Goal: Task Accomplishment & Management: Manage account settings

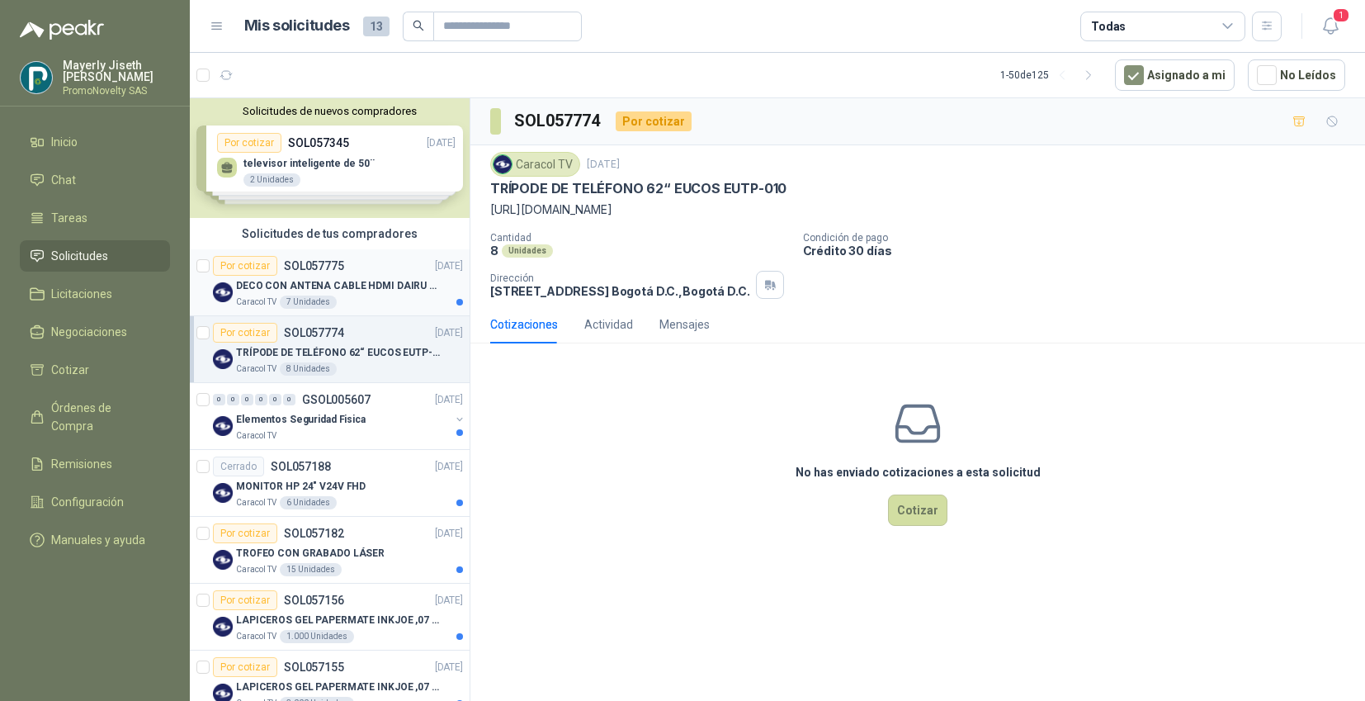
click at [381, 291] on p "DECO CON ANTENA CABLE HDMI DAIRU DR90014" at bounding box center [339, 286] width 206 height 16
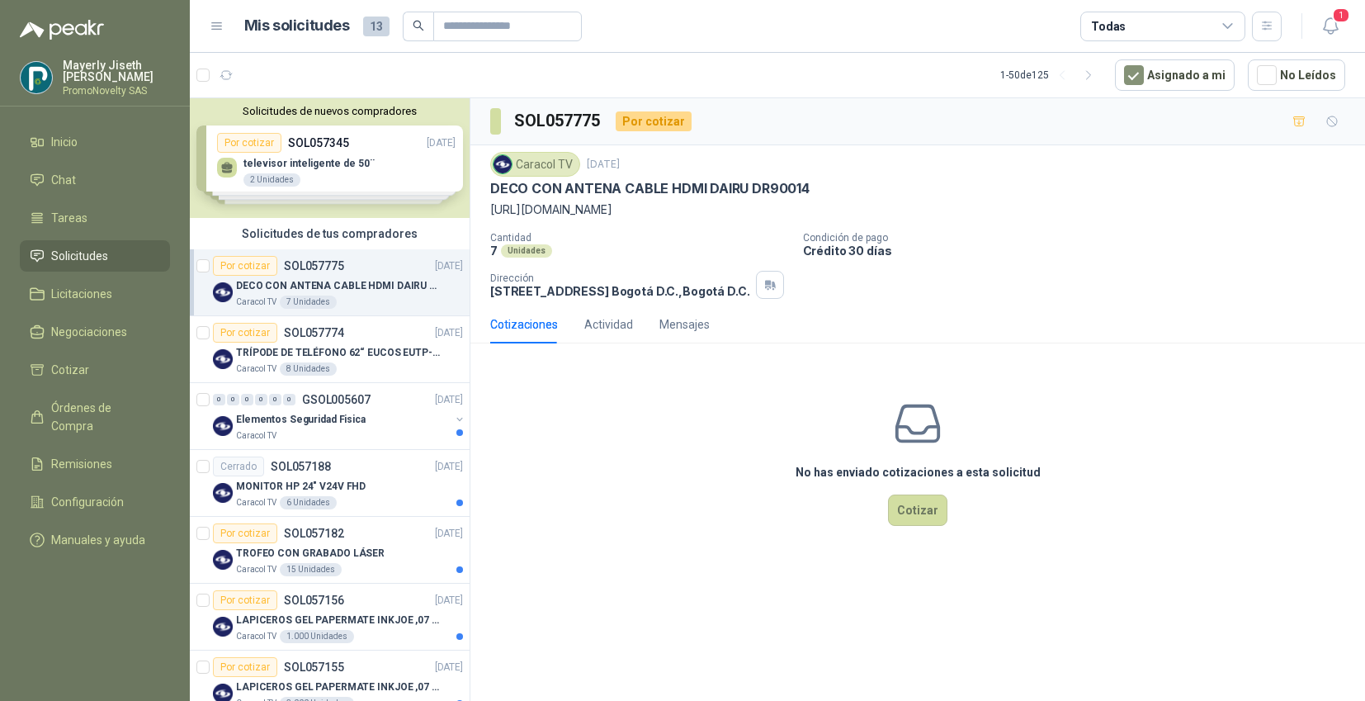
click at [64, 244] on link "Solicitudes" at bounding box center [95, 255] width 150 height 31
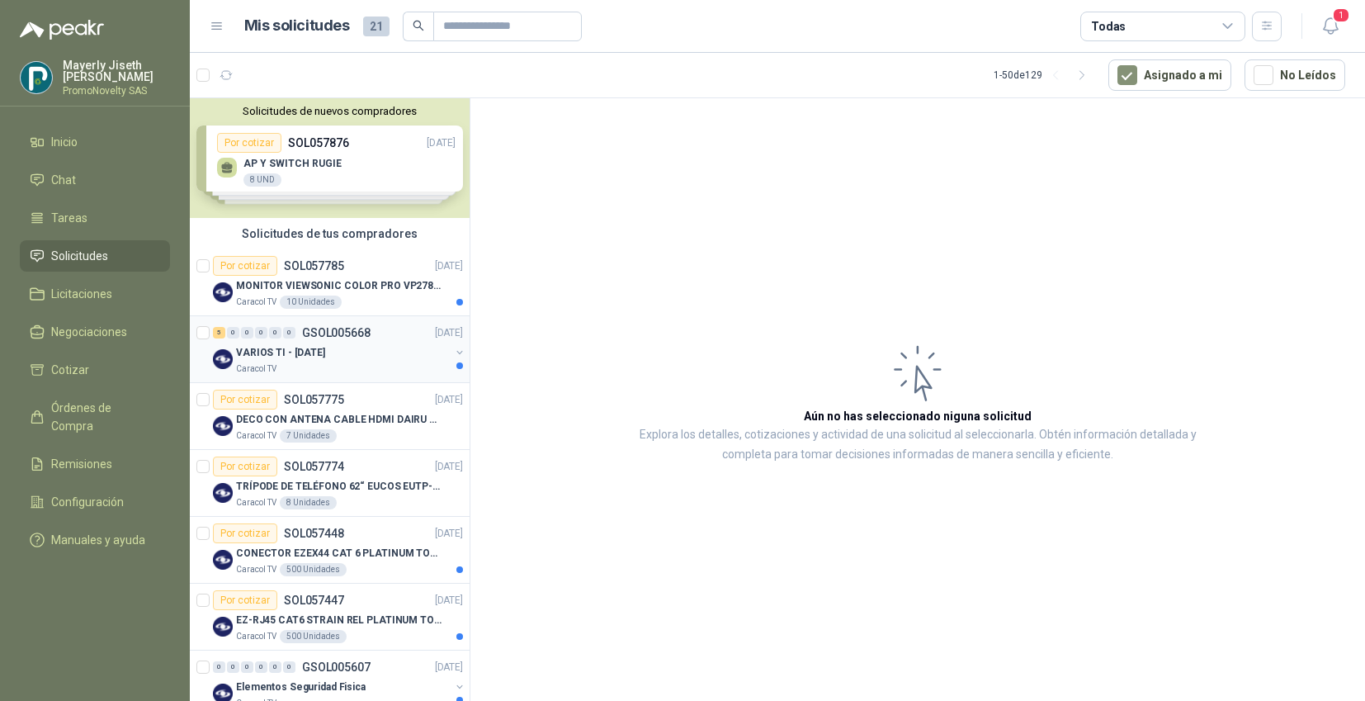
click at [402, 367] on div "Caracol TV" at bounding box center [343, 368] width 214 height 13
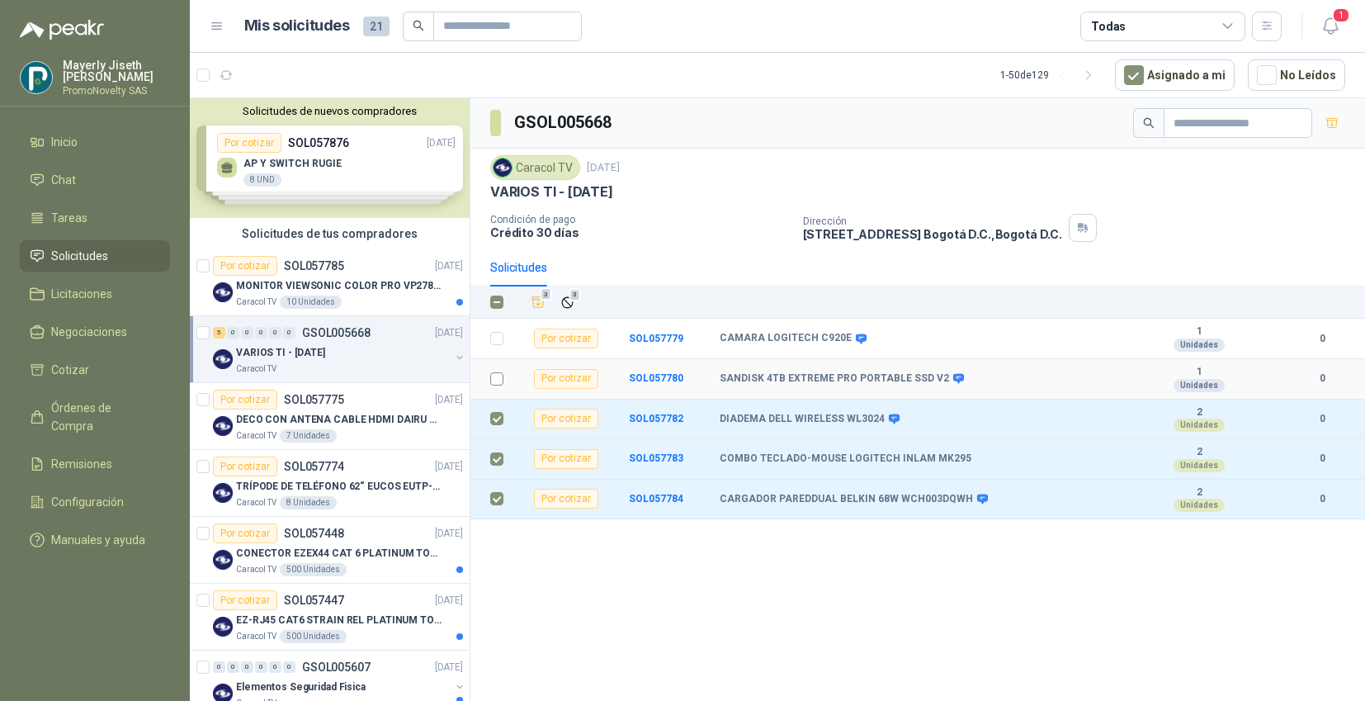
click at [485, 377] on td at bounding box center [492, 379] width 43 height 40
click at [492, 325] on td at bounding box center [492, 339] width 43 height 40
click at [494, 371] on label at bounding box center [496, 379] width 13 height 18
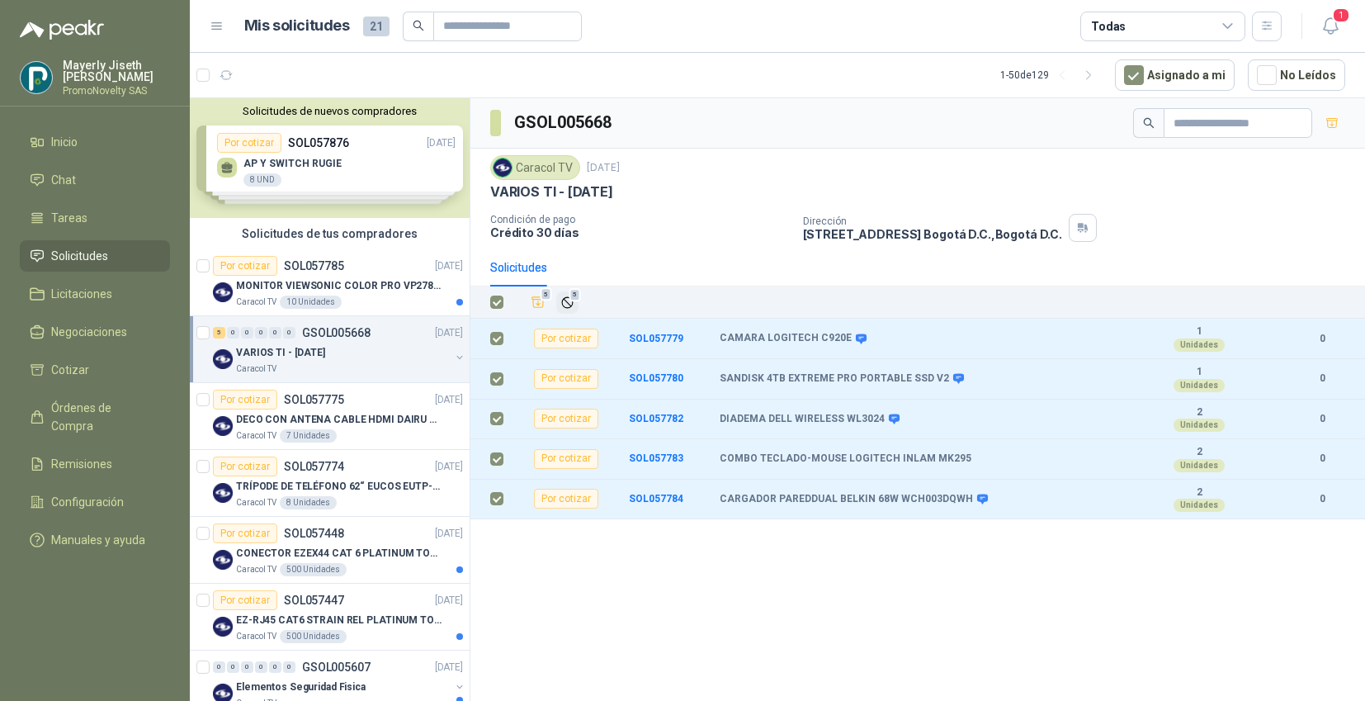
click at [561, 302] on icon "Ignorar" at bounding box center [568, 303] width 14 height 14
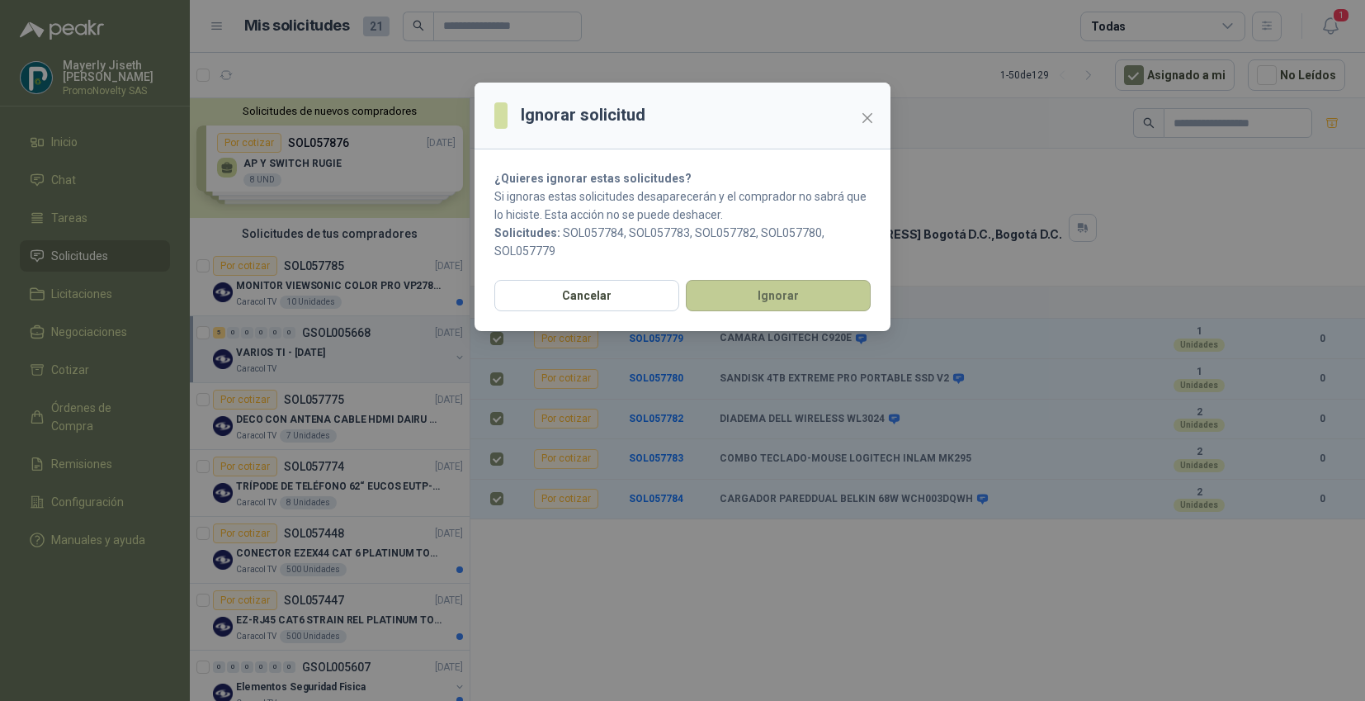
click at [724, 299] on button "Ignorar" at bounding box center [778, 295] width 185 height 31
